Goal: Navigation & Orientation: Find specific page/section

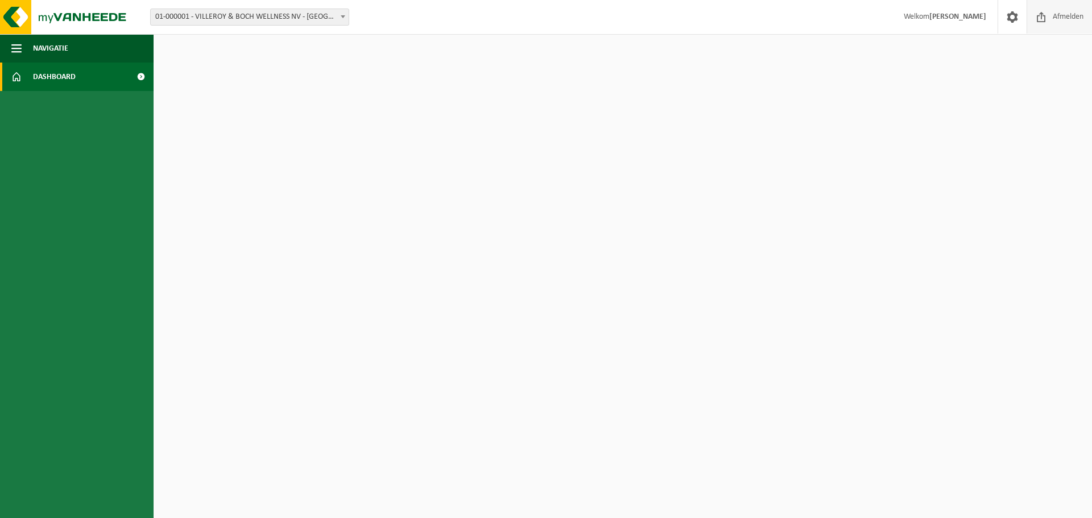
click at [1050, 14] on span "Afmelden" at bounding box center [1068, 17] width 36 height 34
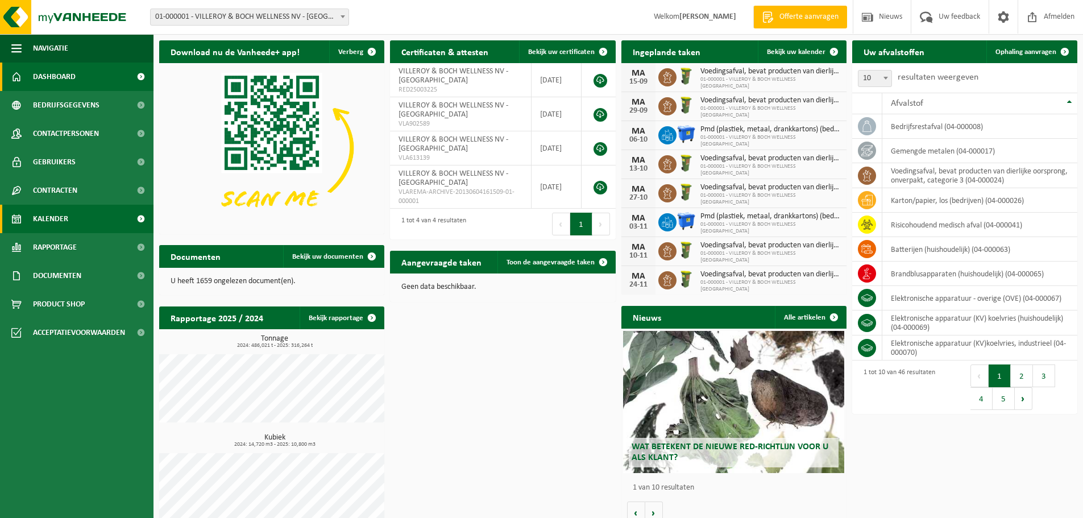
click at [43, 213] on span "Kalender" at bounding box center [50, 219] width 35 height 28
